Goal: Information Seeking & Learning: Learn about a topic

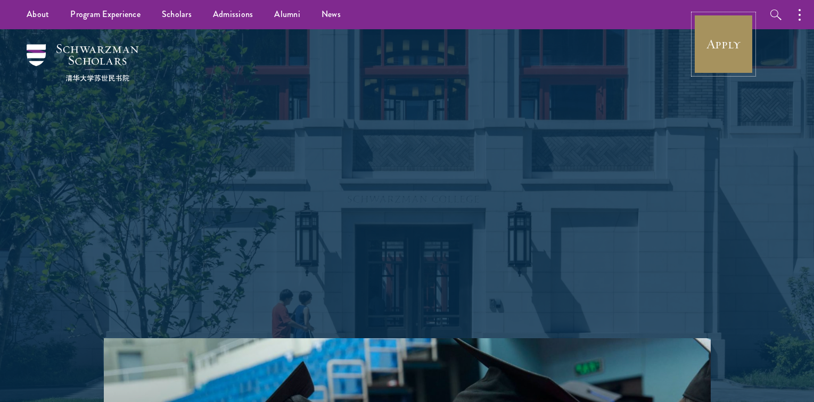
click at [732, 41] on link "Apply" at bounding box center [724, 44] width 60 height 60
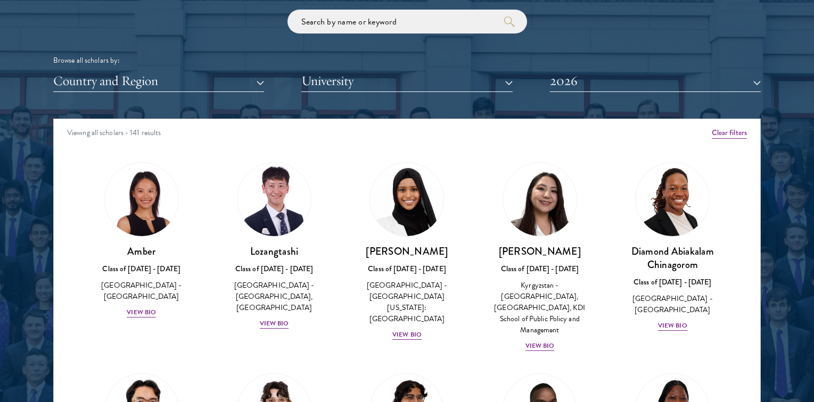
scroll to position [62, 0]
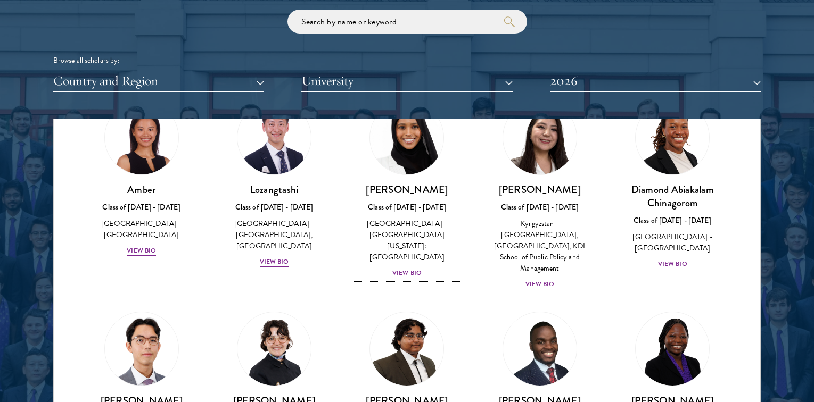
click at [408, 268] on div "View Bio" at bounding box center [406, 273] width 29 height 10
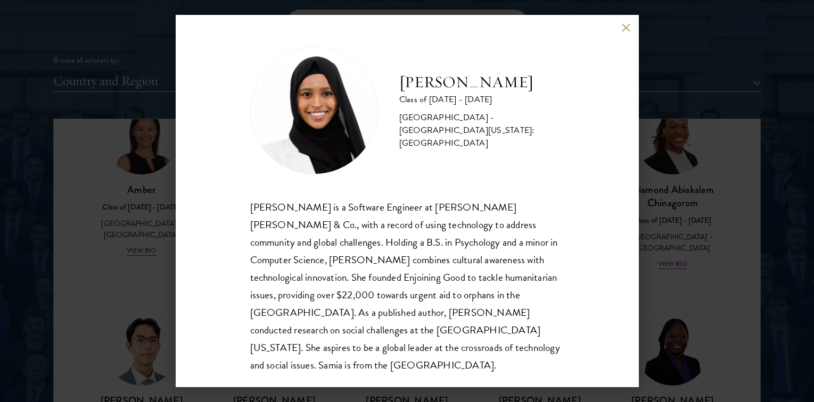
scroll to position [1, 0]
click at [627, 26] on button at bounding box center [626, 27] width 9 height 9
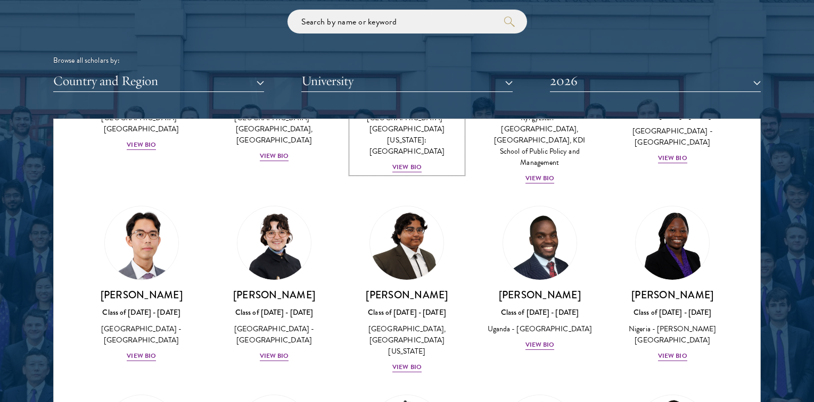
scroll to position [428, 0]
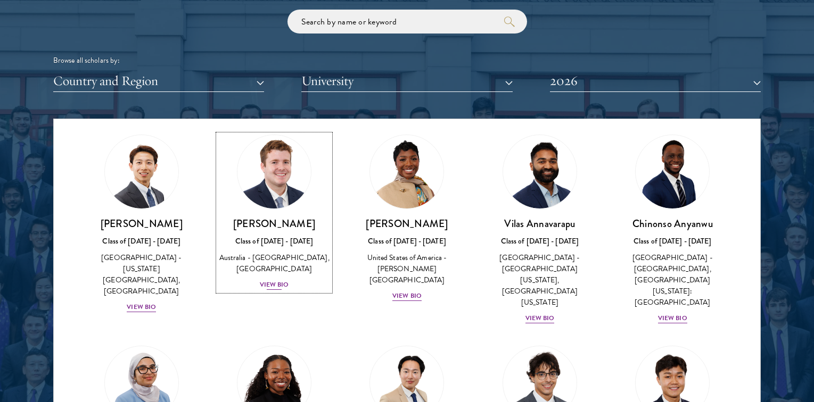
click at [281, 187] on img at bounding box center [274, 171] width 81 height 81
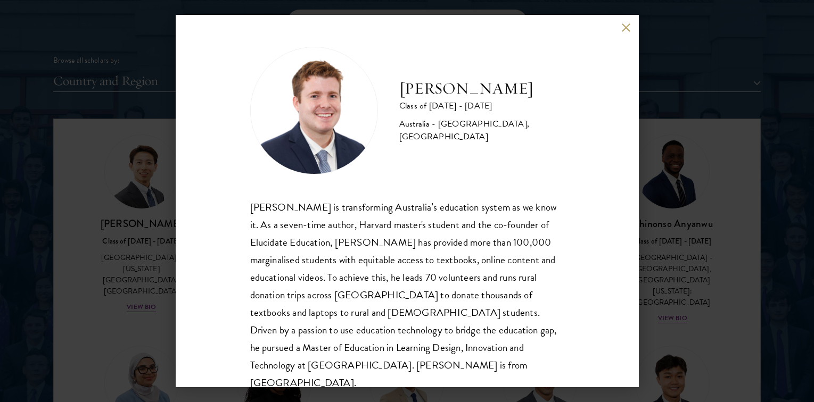
click at [625, 28] on button at bounding box center [626, 27] width 9 height 9
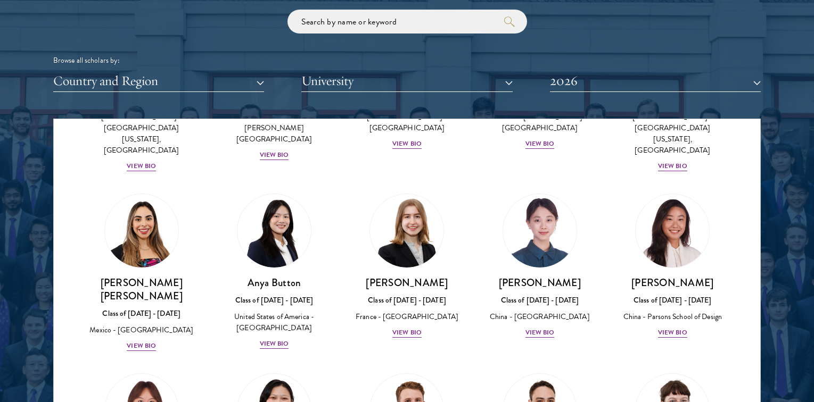
scroll to position [784, 0]
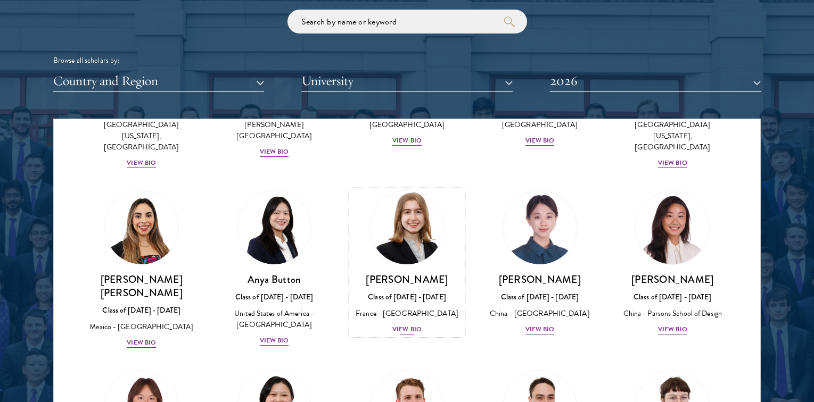
click at [427, 204] on img at bounding box center [407, 227] width 81 height 81
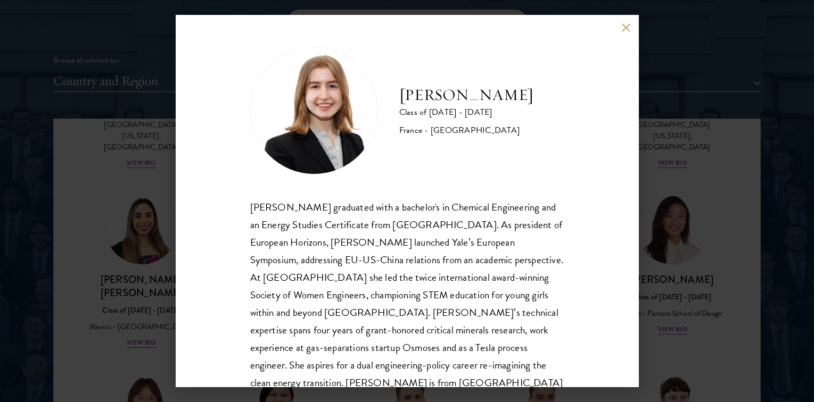
click at [630, 27] on button at bounding box center [626, 27] width 9 height 9
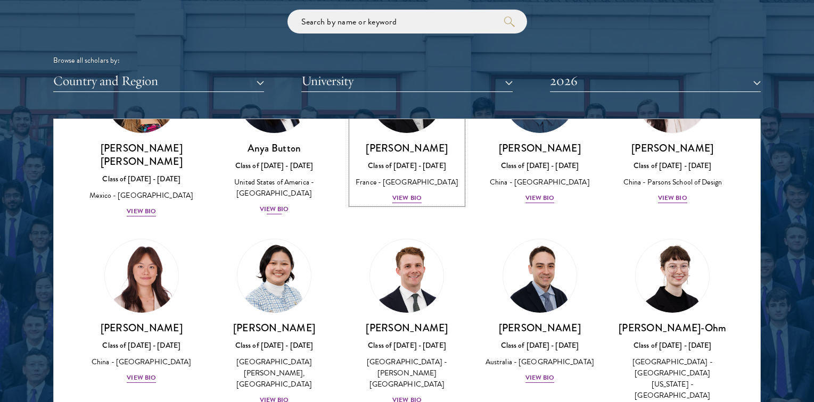
scroll to position [919, 0]
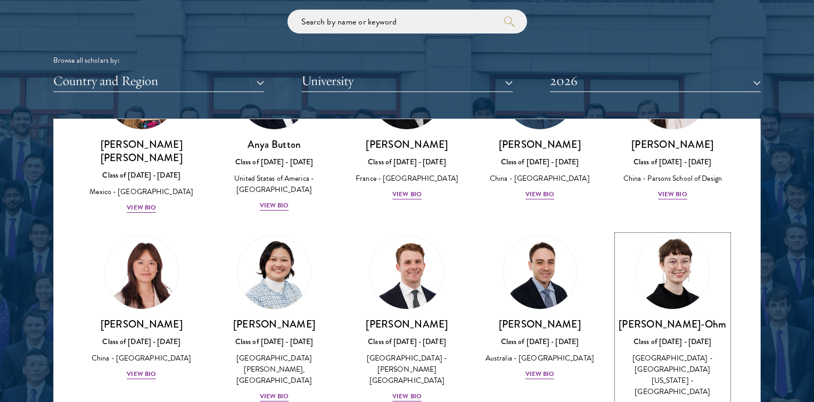
click at [654, 232] on img at bounding box center [672, 272] width 81 height 81
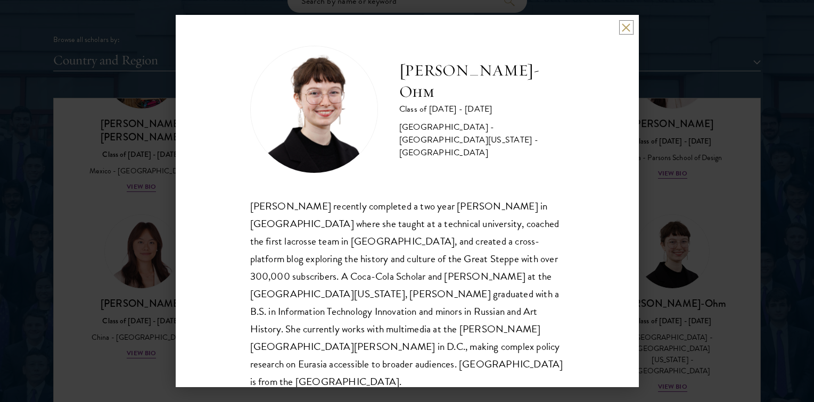
scroll to position [1317, 0]
click at [630, 34] on div "[PERSON_NAME]-Ohm Class of [DATE] - [DATE] [GEOGRAPHIC_DATA] - [GEOGRAPHIC_DATA…" at bounding box center [407, 201] width 463 height 373
click at [623, 23] on button at bounding box center [626, 27] width 9 height 9
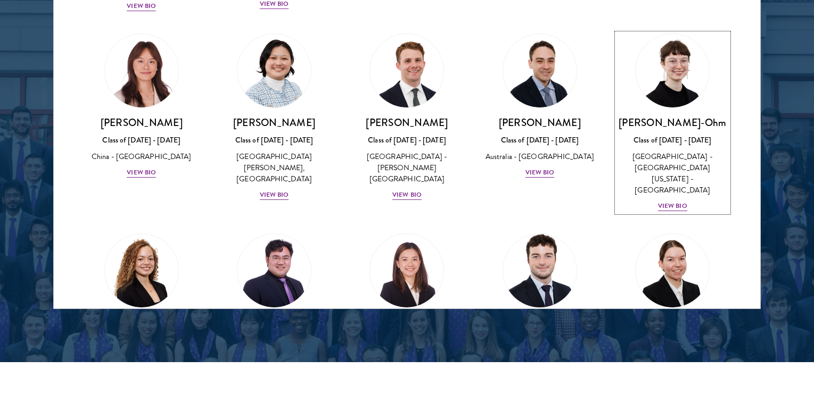
scroll to position [992, 0]
click at [526, 234] on link "[PERSON_NAME] de la [PERSON_NAME] Class of [DATE] - [DATE] [GEOGRAPHIC_DATA] - …" at bounding box center [539, 329] width 111 height 192
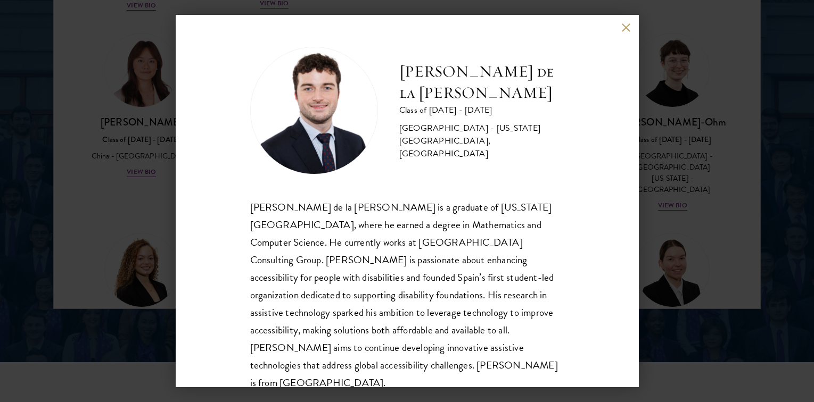
scroll to position [1, 0]
click at [623, 31] on button at bounding box center [626, 27] width 9 height 9
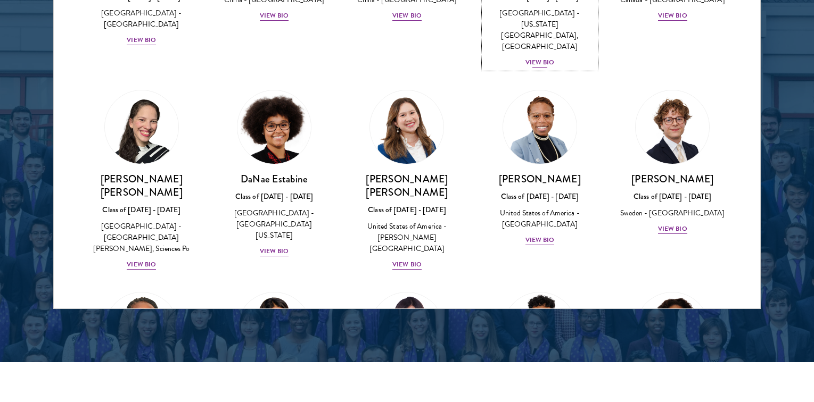
scroll to position [1350, 0]
click at [672, 86] on img at bounding box center [672, 126] width 81 height 81
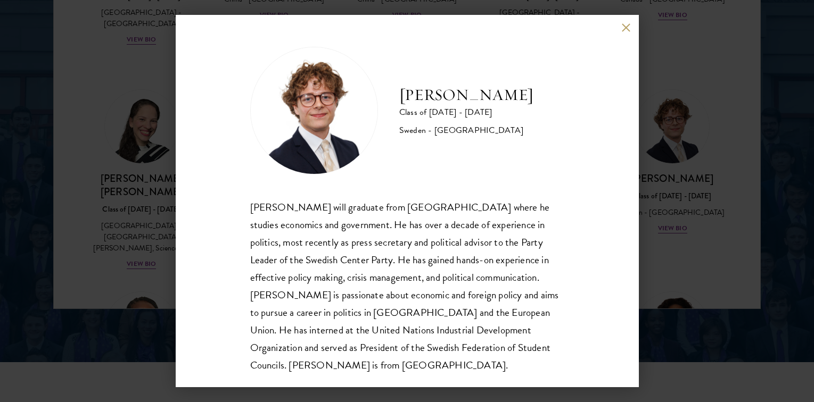
click at [623, 32] on div "[PERSON_NAME] Class of [DATE] - [DATE] [GEOGRAPHIC_DATA] - [GEOGRAPHIC_DATA] [P…" at bounding box center [407, 201] width 463 height 373
click at [627, 28] on button at bounding box center [626, 27] width 9 height 9
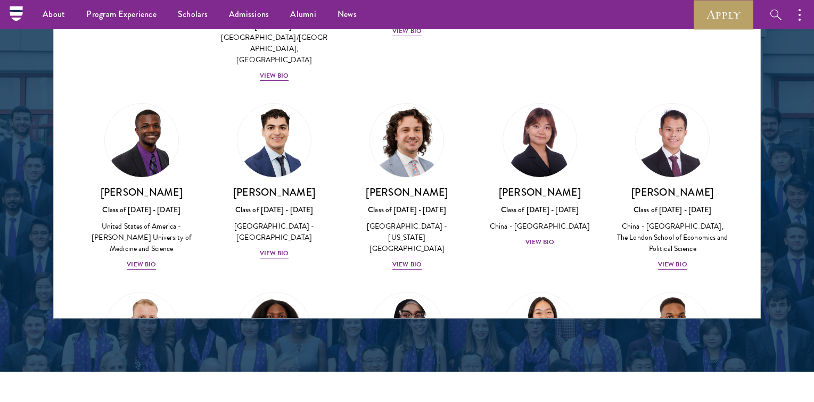
scroll to position [1782, 0]
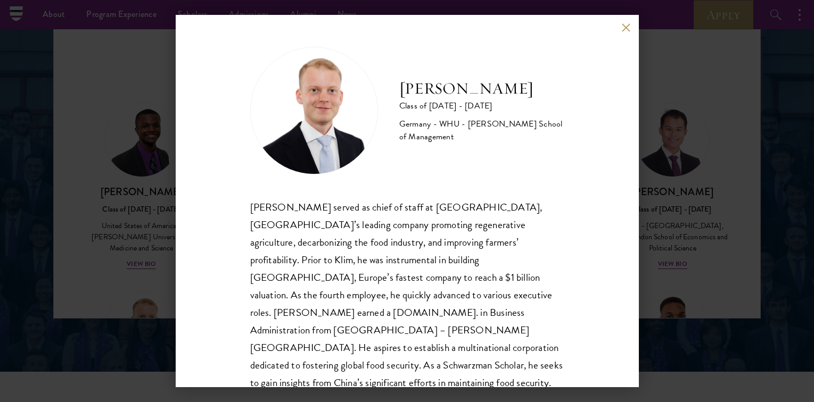
click at [631, 21] on div "[PERSON_NAME] Class of [DATE] - [DATE] [GEOGRAPHIC_DATA] - [GEOGRAPHIC_DATA] - …" at bounding box center [407, 201] width 463 height 373
click at [630, 24] on button at bounding box center [626, 27] width 9 height 9
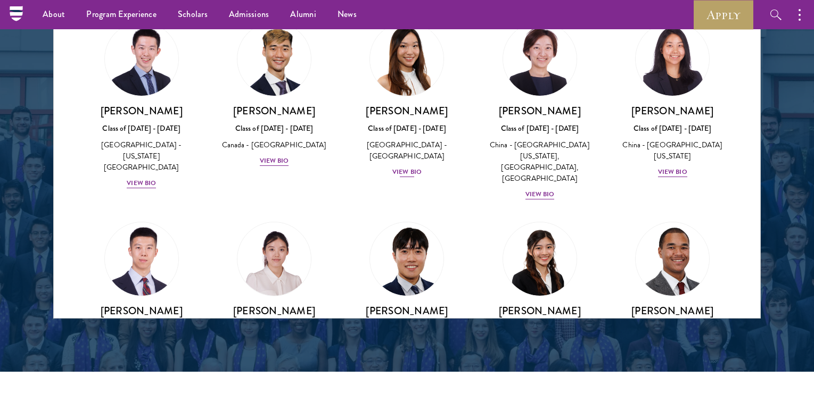
scroll to position [2872, 0]
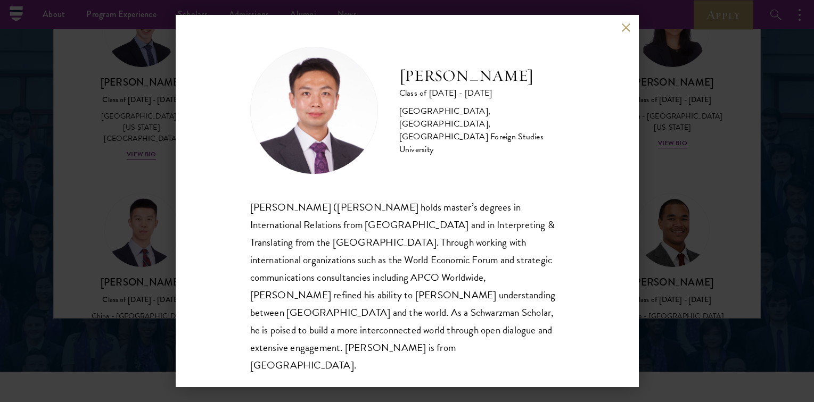
click at [624, 40] on div "[PERSON_NAME] Class of [DATE] - [DATE] [GEOGRAPHIC_DATA] - [GEOGRAPHIC_DATA], […" at bounding box center [407, 201] width 463 height 373
click at [625, 32] on button at bounding box center [626, 27] width 9 height 9
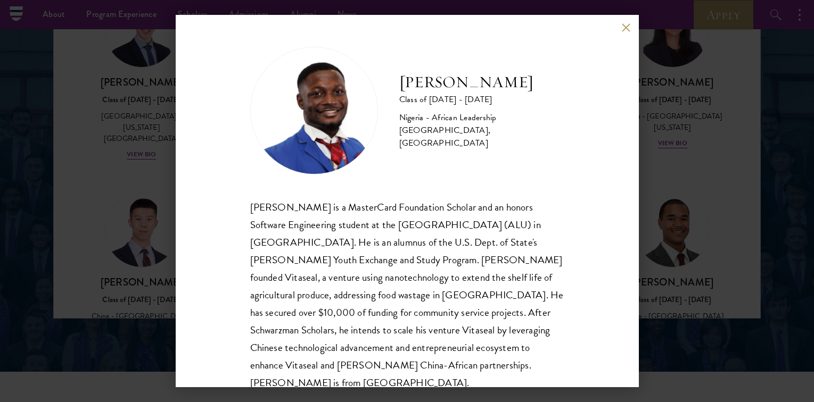
scroll to position [5, 0]
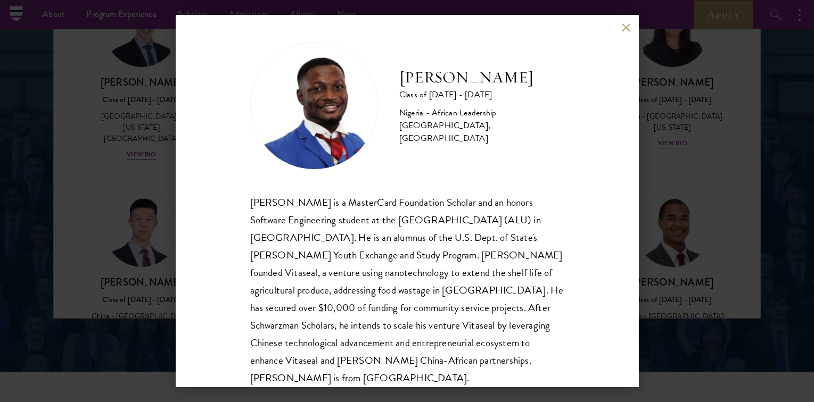
click at [629, 27] on button at bounding box center [626, 27] width 9 height 9
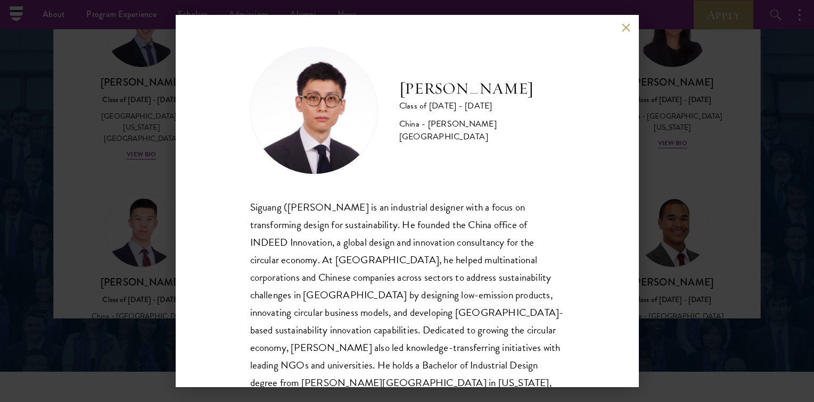
click at [620, 30] on div "[PERSON_NAME] Class of [DATE] - [DATE] [GEOGRAPHIC_DATA] - [PERSON_NAME][GEOGRA…" at bounding box center [407, 201] width 463 height 373
click at [628, 26] on button at bounding box center [626, 27] width 9 height 9
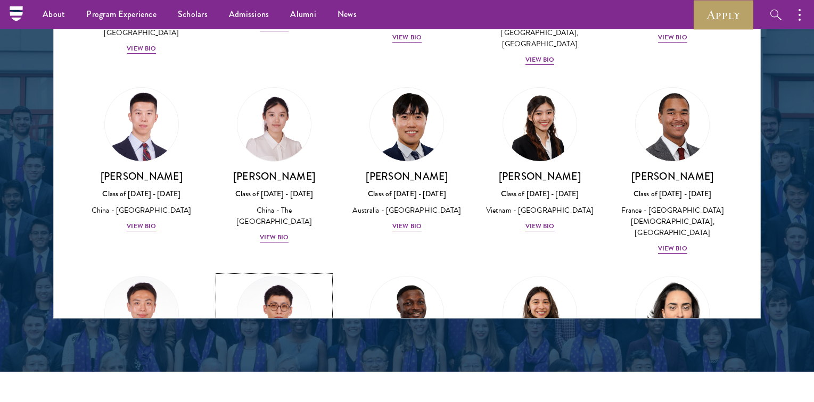
scroll to position [2981, 0]
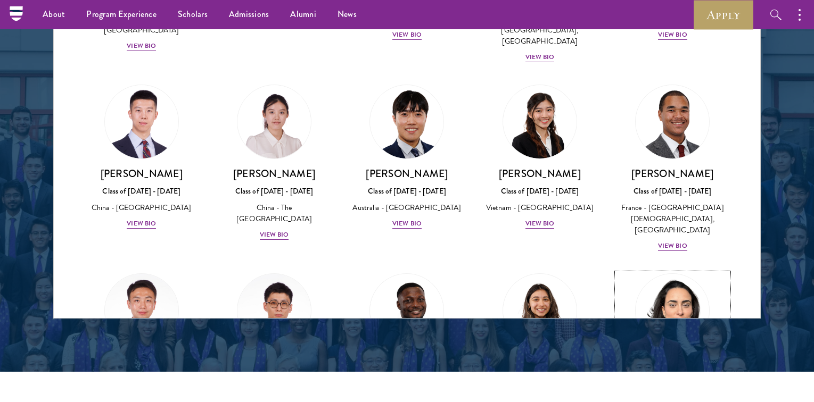
click at [668, 274] on link "[PERSON_NAME] Class of [DATE] - [DATE] [GEOGRAPHIC_DATA] - [GEOGRAPHIC_DATA], […" at bounding box center [672, 352] width 111 height 157
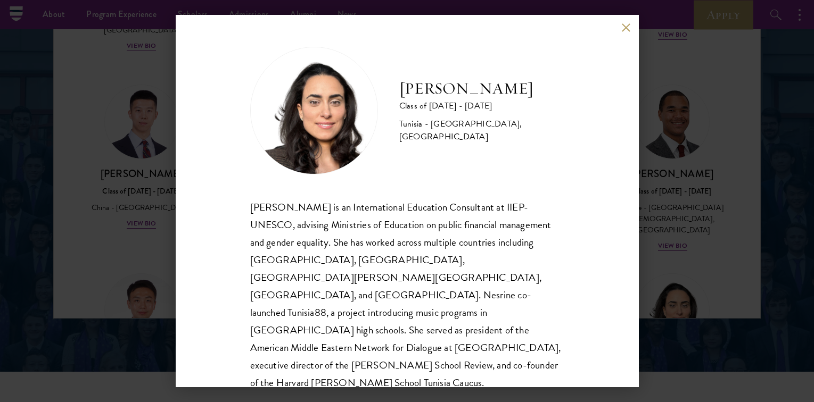
click at [621, 23] on div "[PERSON_NAME] Class of [DATE] - [DATE] [GEOGRAPHIC_DATA] - [GEOGRAPHIC_DATA], […" at bounding box center [407, 201] width 463 height 373
click at [615, 36] on div "[PERSON_NAME] Class of [DATE] - [DATE] [GEOGRAPHIC_DATA] - [GEOGRAPHIC_DATA], […" at bounding box center [407, 201] width 463 height 373
click at [626, 29] on button at bounding box center [626, 27] width 9 height 9
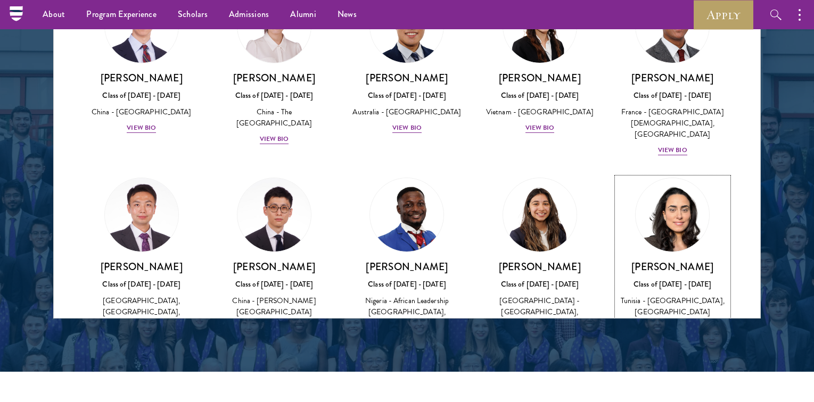
scroll to position [3079, 0]
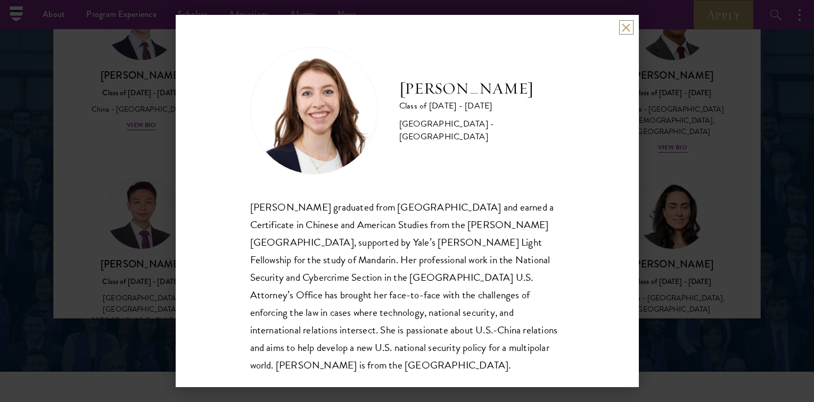
click at [625, 27] on button at bounding box center [626, 27] width 9 height 9
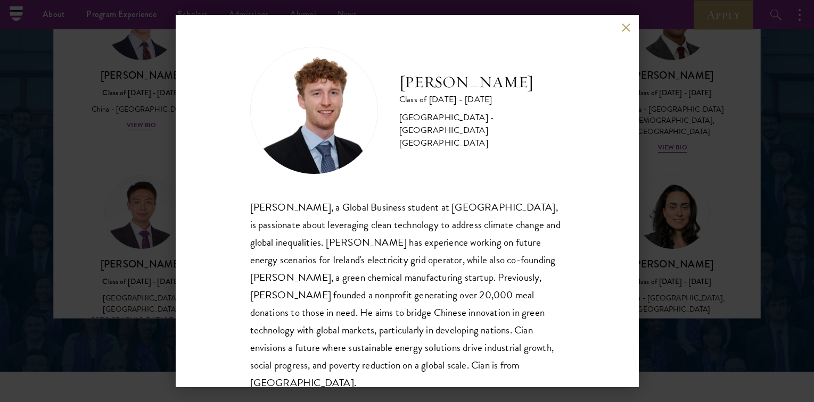
click at [624, 29] on button at bounding box center [626, 27] width 9 height 9
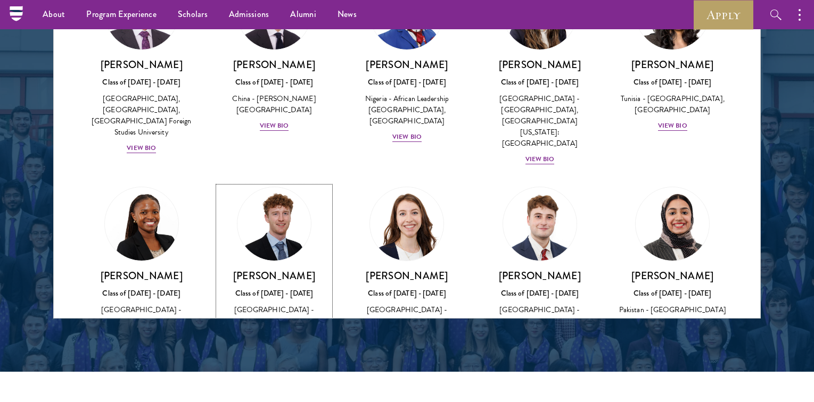
scroll to position [3280, 0]
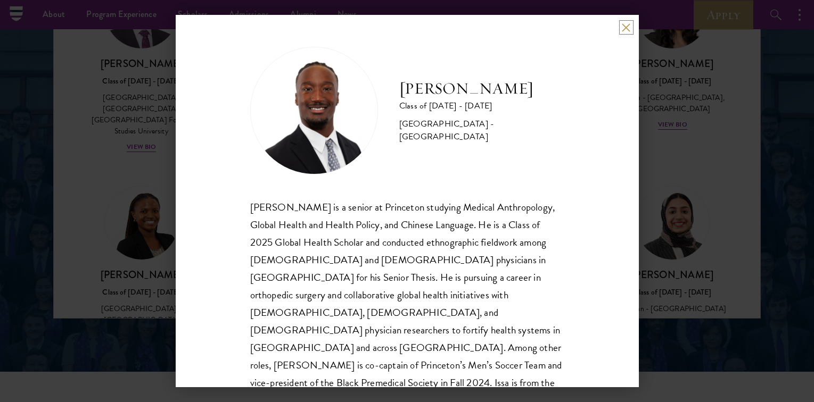
click at [629, 24] on button at bounding box center [626, 27] width 9 height 9
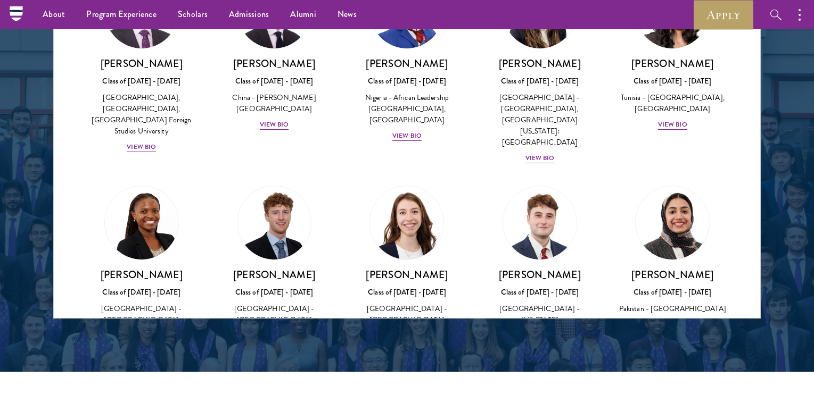
scroll to position [3281, 0]
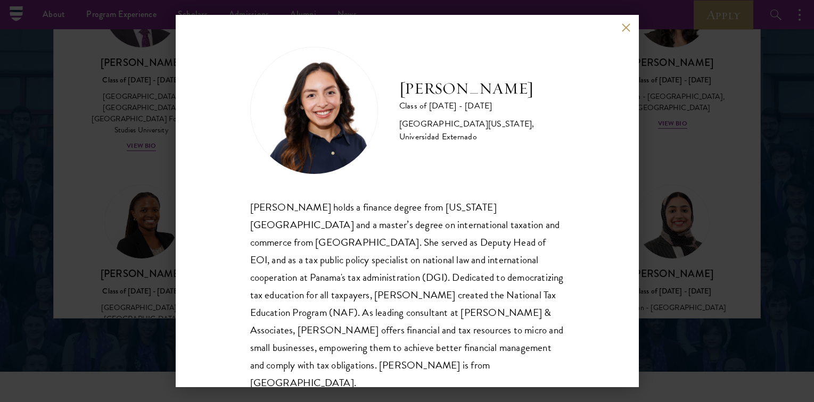
click at [623, 29] on button at bounding box center [626, 27] width 9 height 9
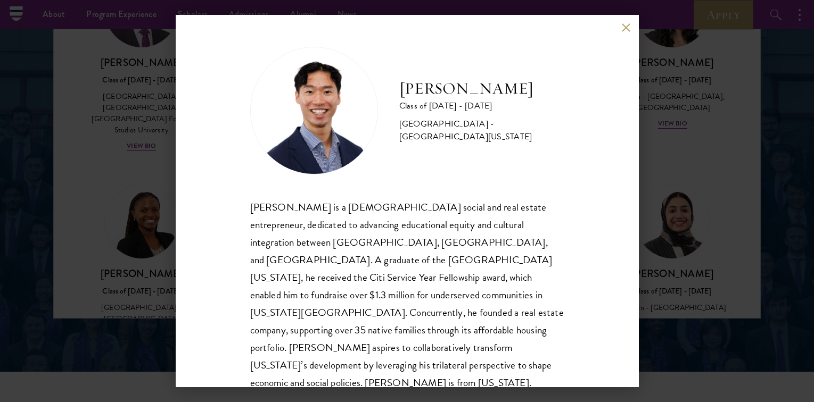
click at [623, 30] on button at bounding box center [626, 27] width 9 height 9
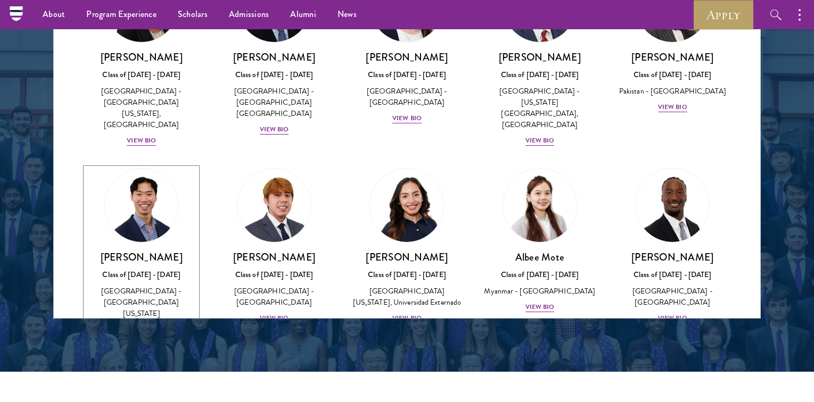
scroll to position [3498, 0]
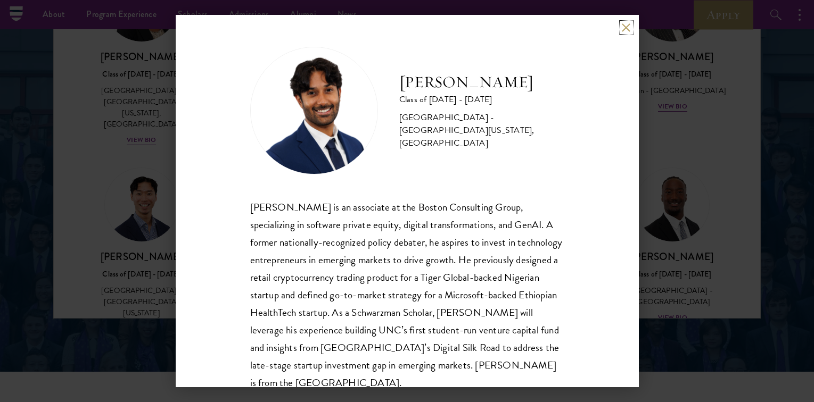
click at [629, 27] on button at bounding box center [626, 27] width 9 height 9
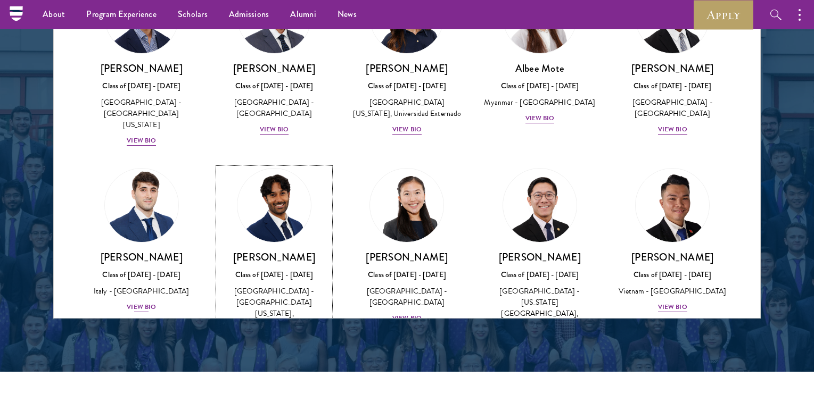
scroll to position [3692, 0]
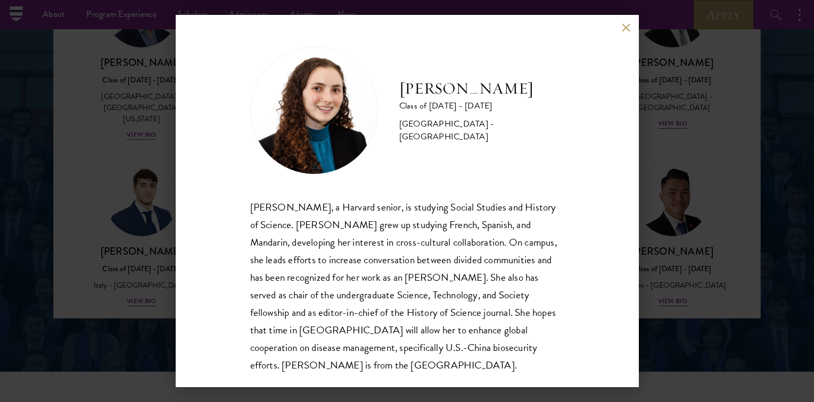
click at [622, 31] on button at bounding box center [626, 27] width 9 height 9
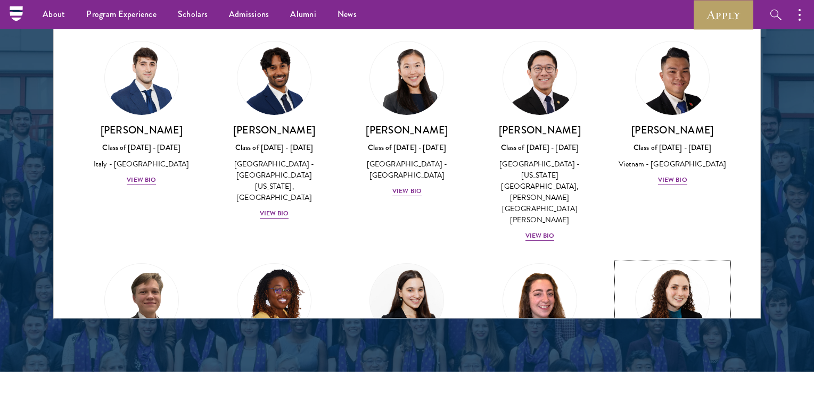
scroll to position [3817, 0]
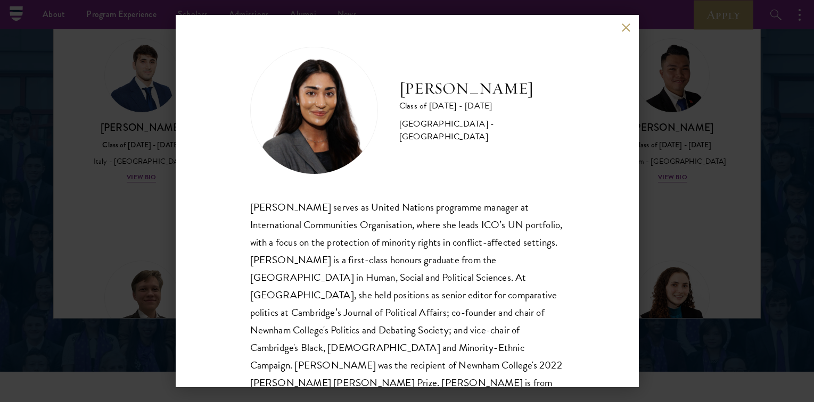
click at [624, 28] on button at bounding box center [626, 27] width 9 height 9
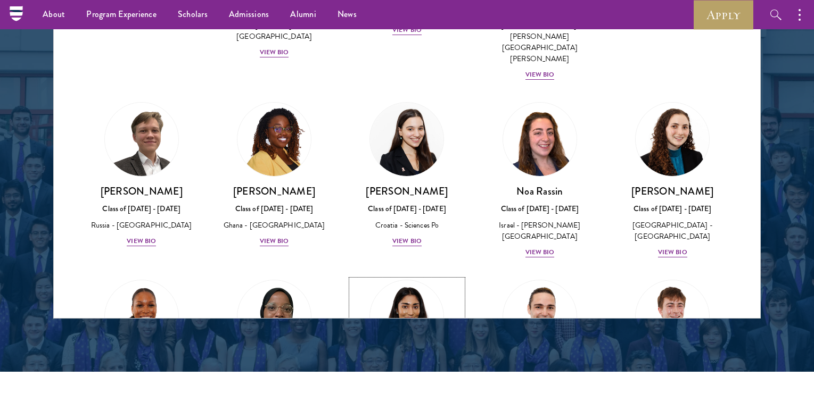
scroll to position [3978, 0]
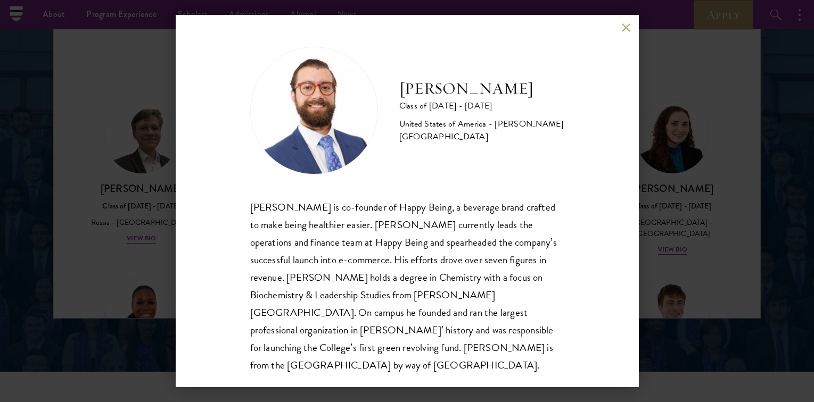
click at [622, 28] on button at bounding box center [626, 27] width 9 height 9
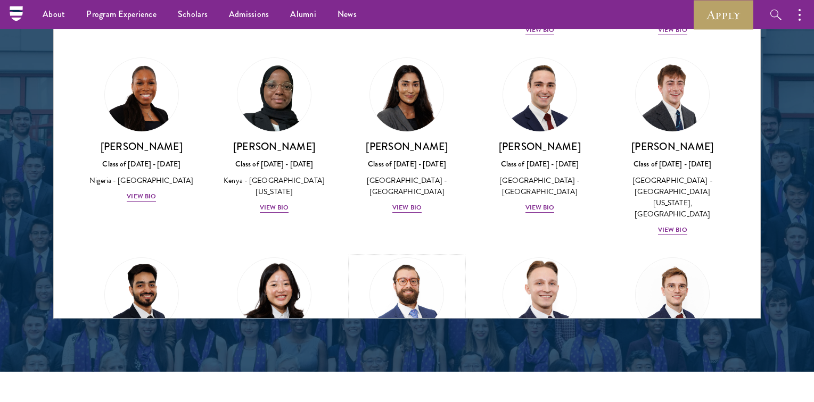
scroll to position [4065, 0]
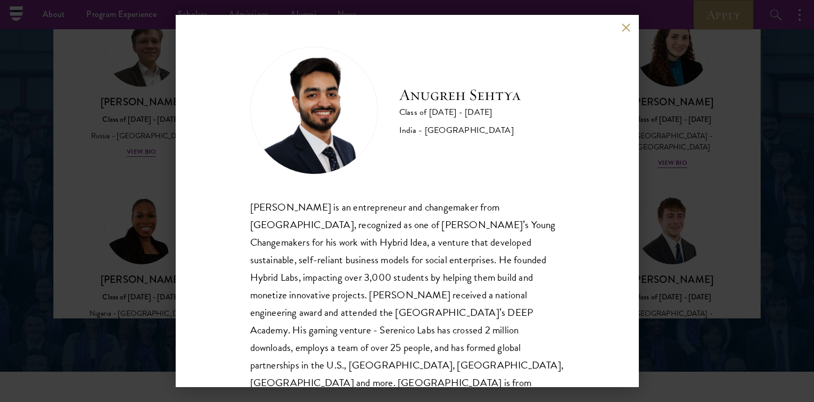
click at [622, 31] on button at bounding box center [626, 27] width 9 height 9
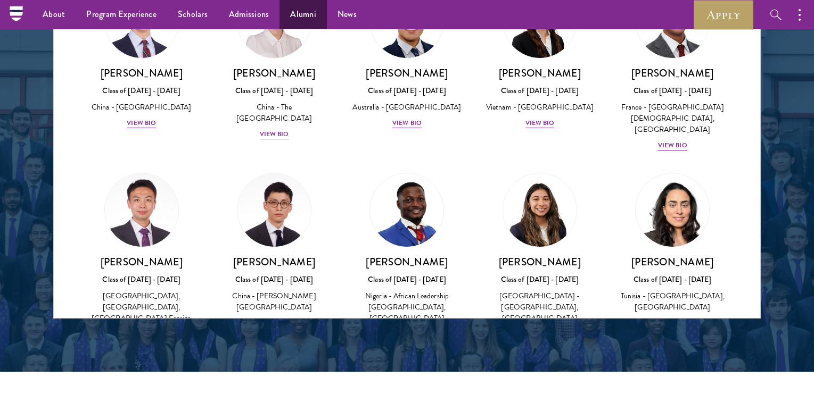
scroll to position [3085, 0]
